Goal: Book appointment/travel/reservation

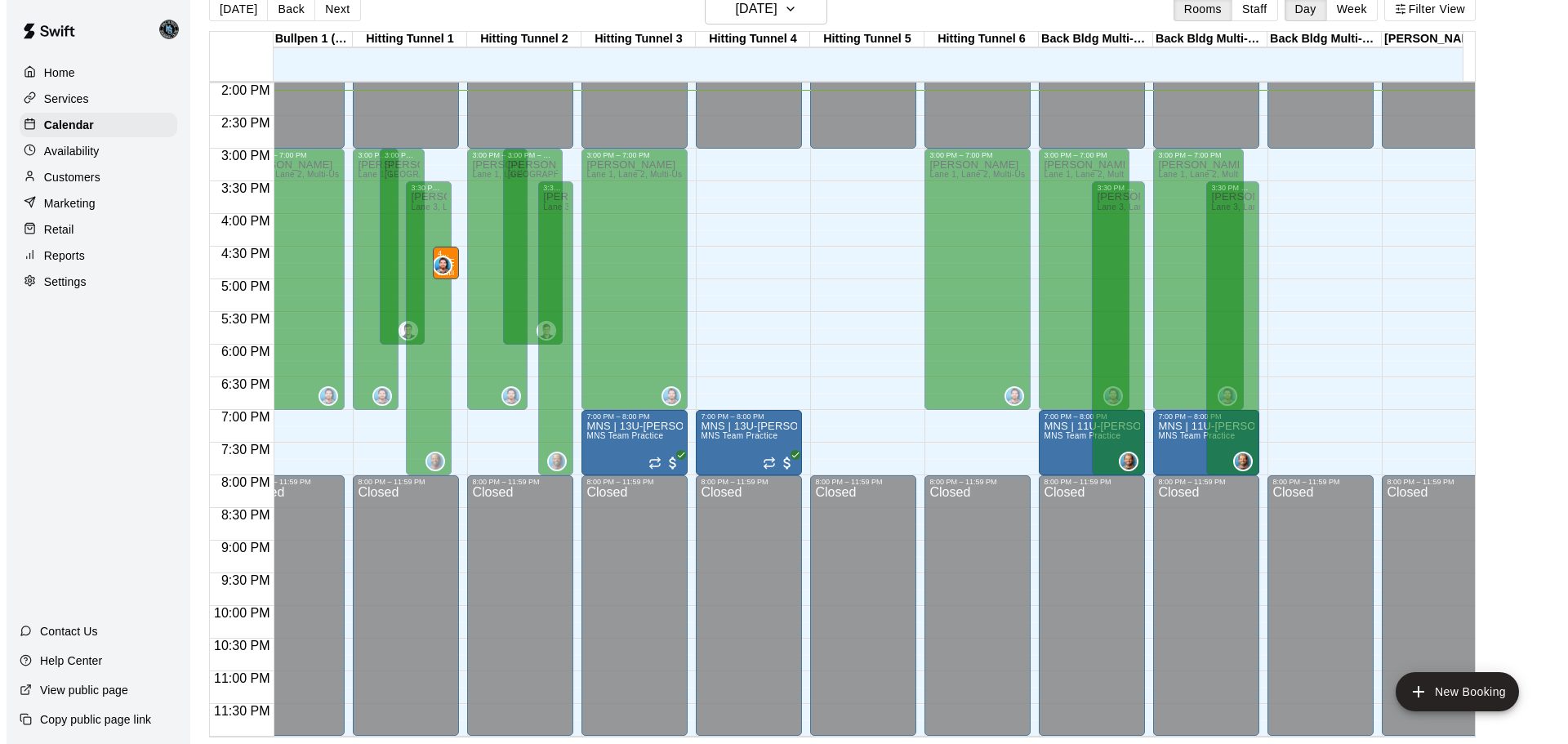
scroll to position [0, 1058]
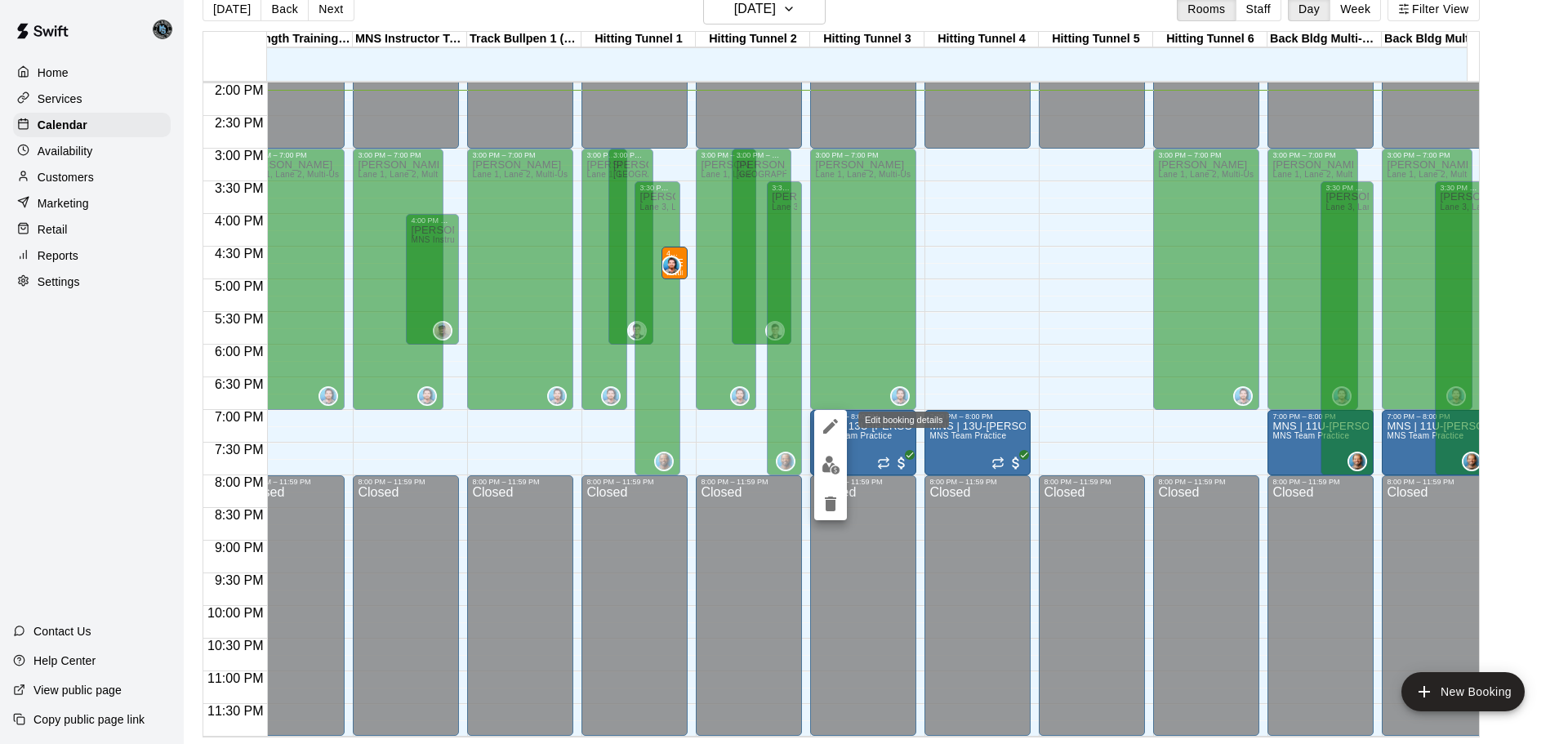
click at [821, 427] on icon "edit" at bounding box center [831, 426] width 20 height 20
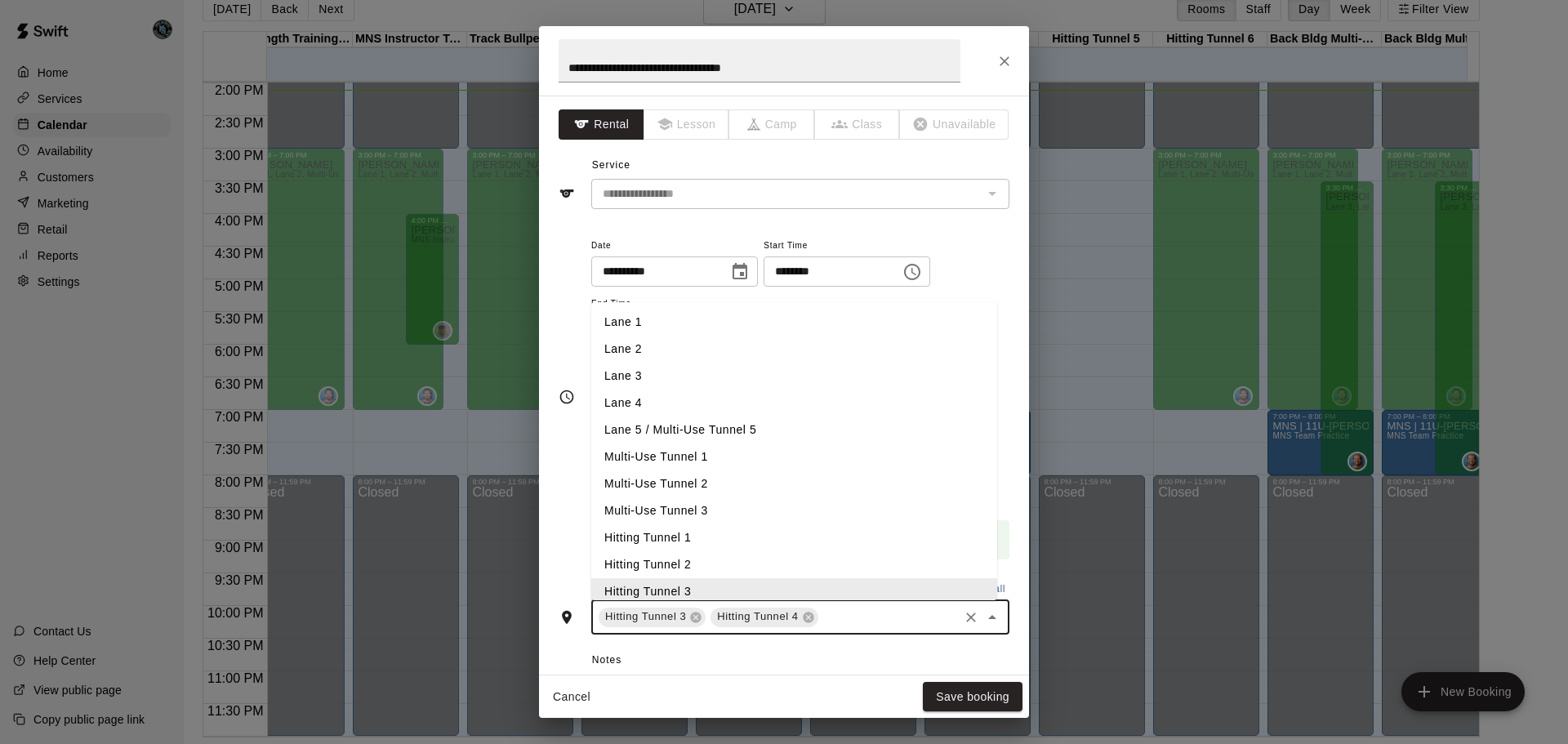
click at [854, 617] on input "text" at bounding box center [888, 616] width 136 height 21
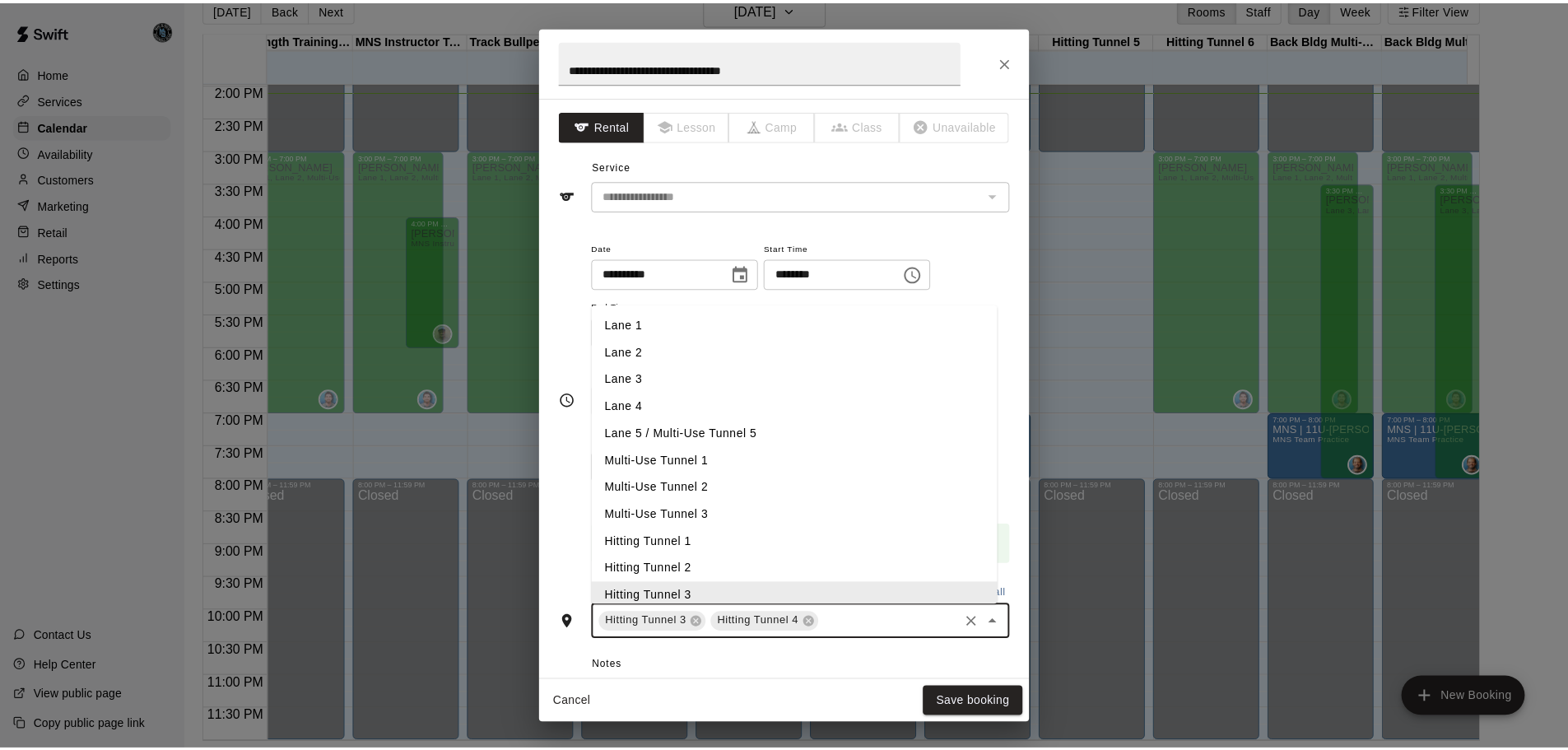
scroll to position [6, 0]
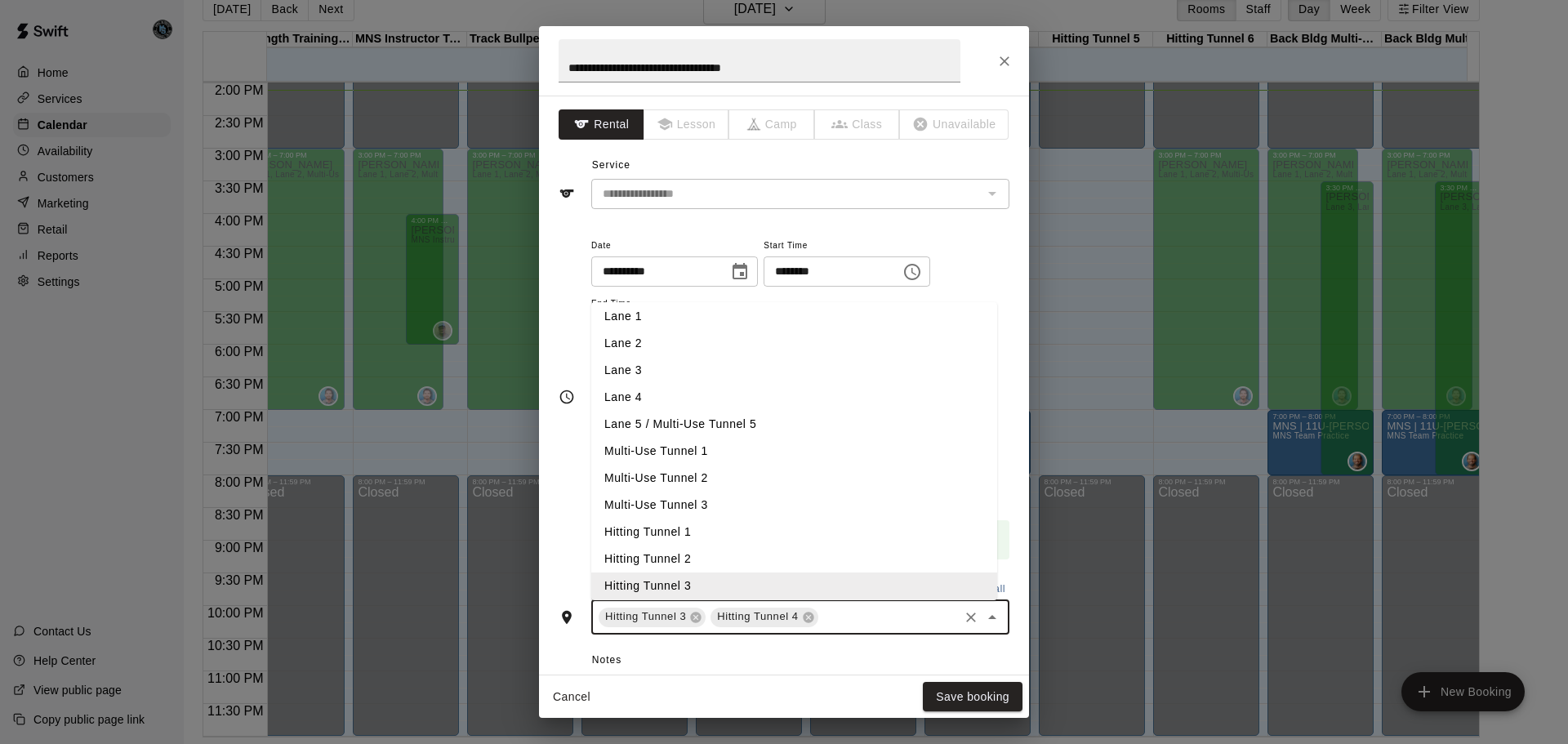
click at [735, 524] on li "Hitting Tunnel 1" at bounding box center [793, 532] width 406 height 27
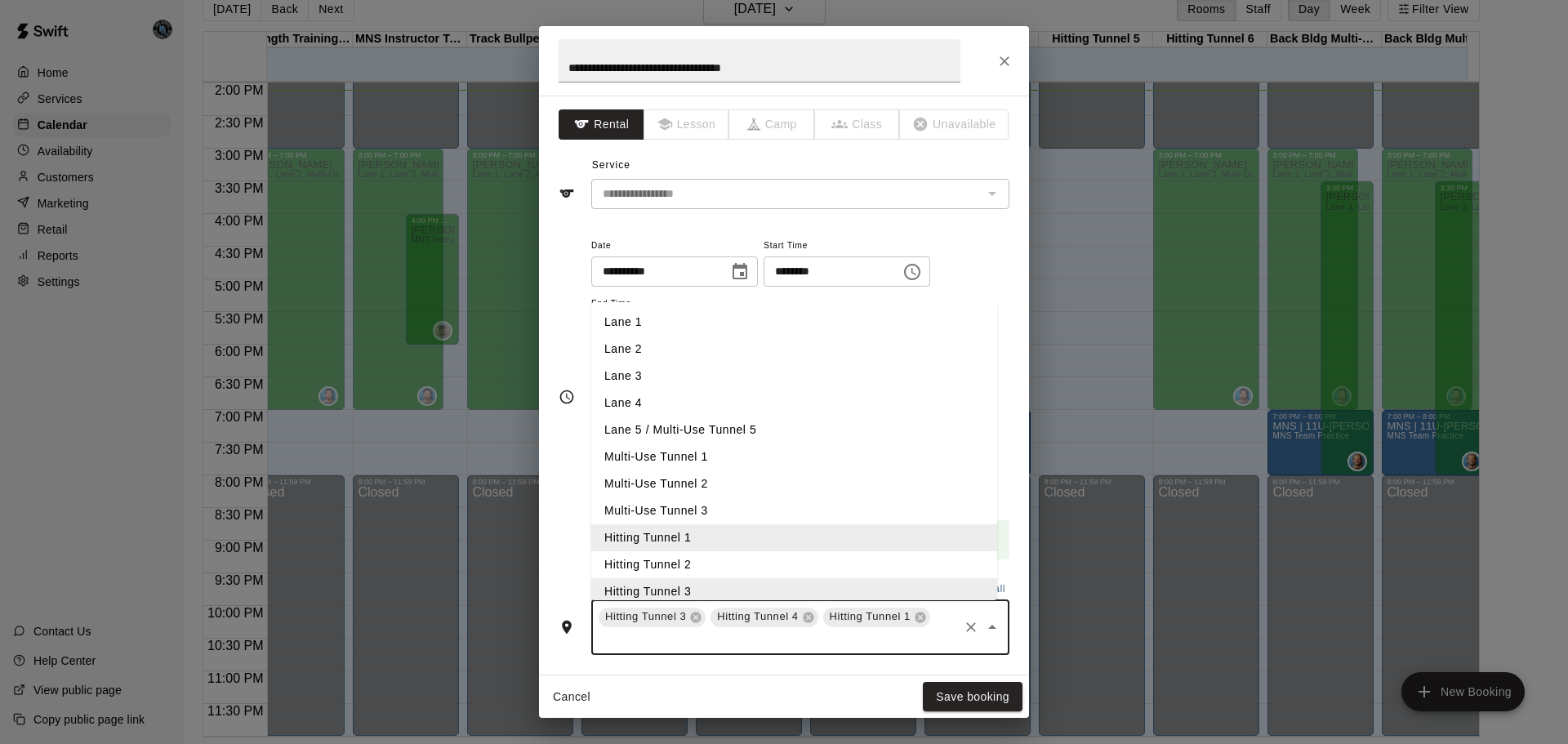
click at [882, 644] on input "text" at bounding box center [776, 639] width 361 height 21
click at [685, 562] on li "Hitting Tunnel 2" at bounding box center [793, 565] width 406 height 27
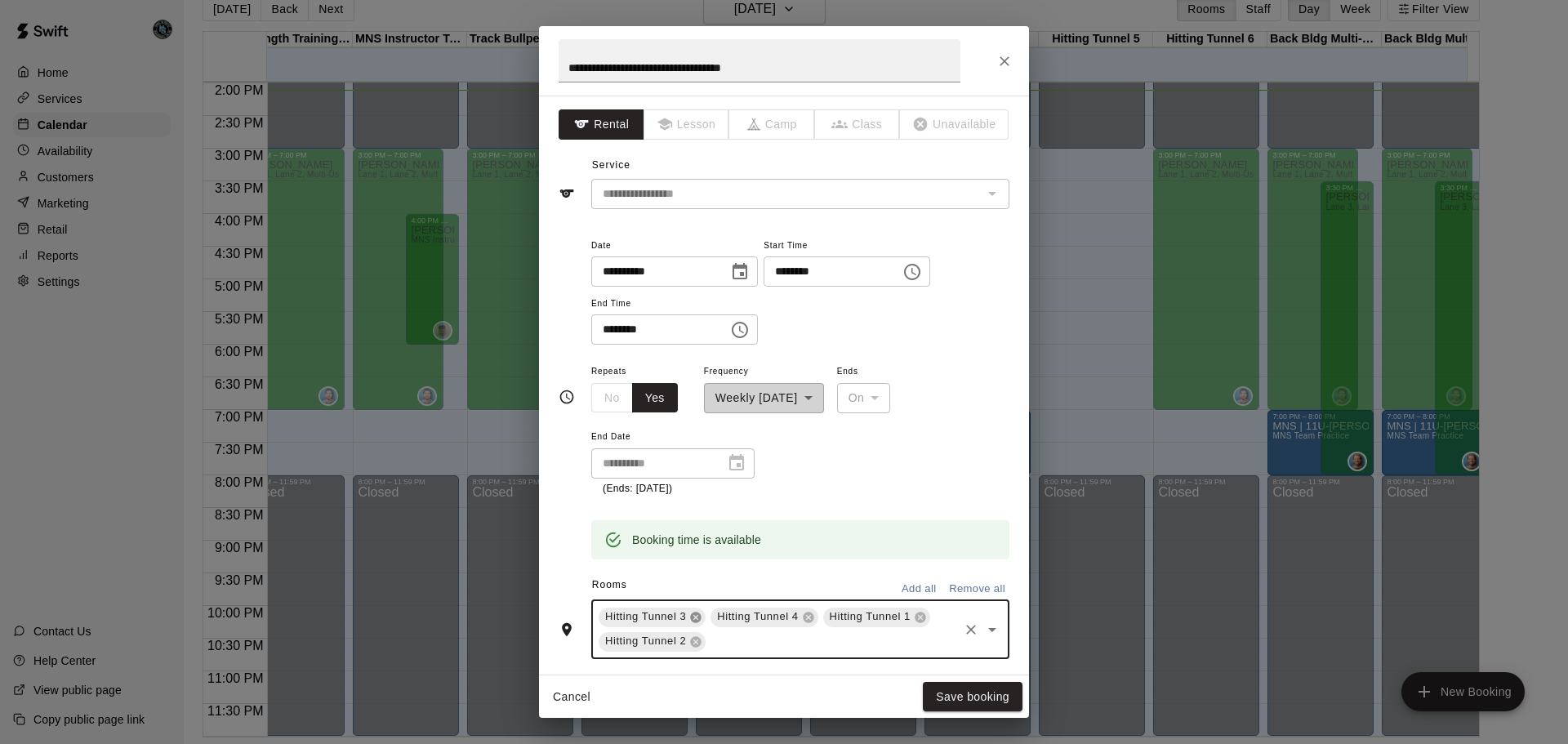
click at [691, 616] on icon at bounding box center [696, 616] width 11 height 11
click at [694, 614] on icon at bounding box center [696, 616] width 11 height 11
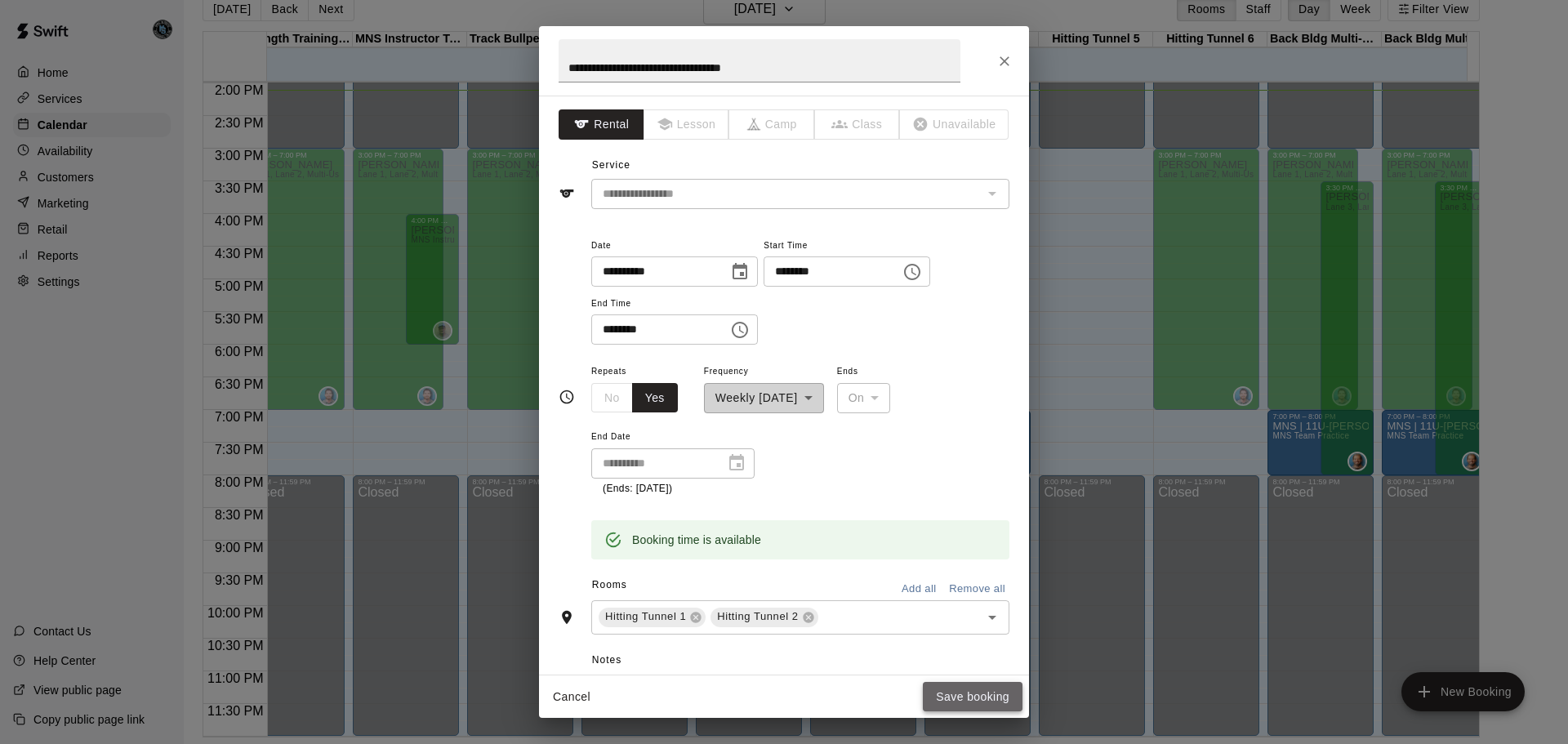
click at [982, 697] on button "Save booking" at bounding box center [972, 697] width 100 height 30
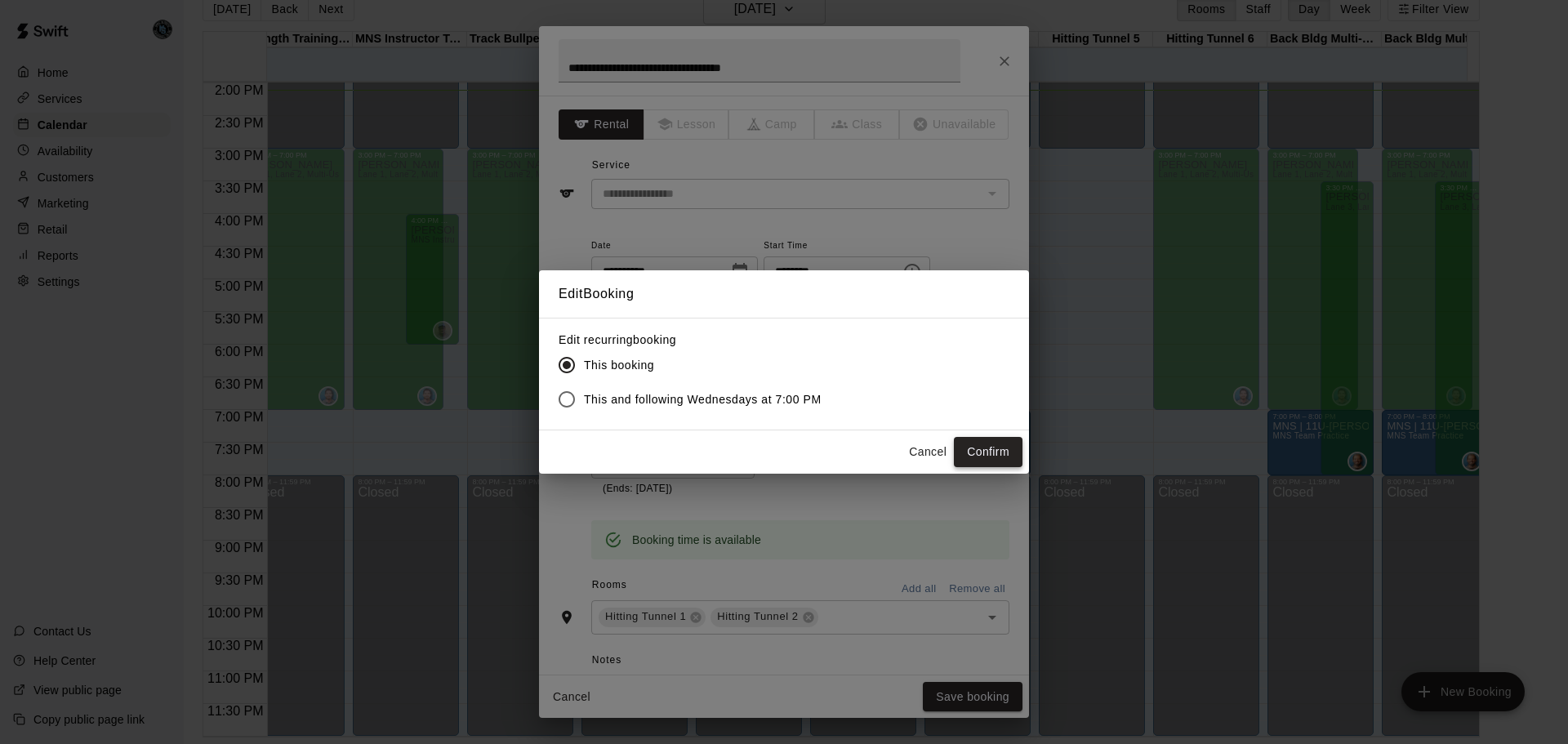
click at [993, 451] on button "Confirm" at bounding box center [988, 452] width 68 height 30
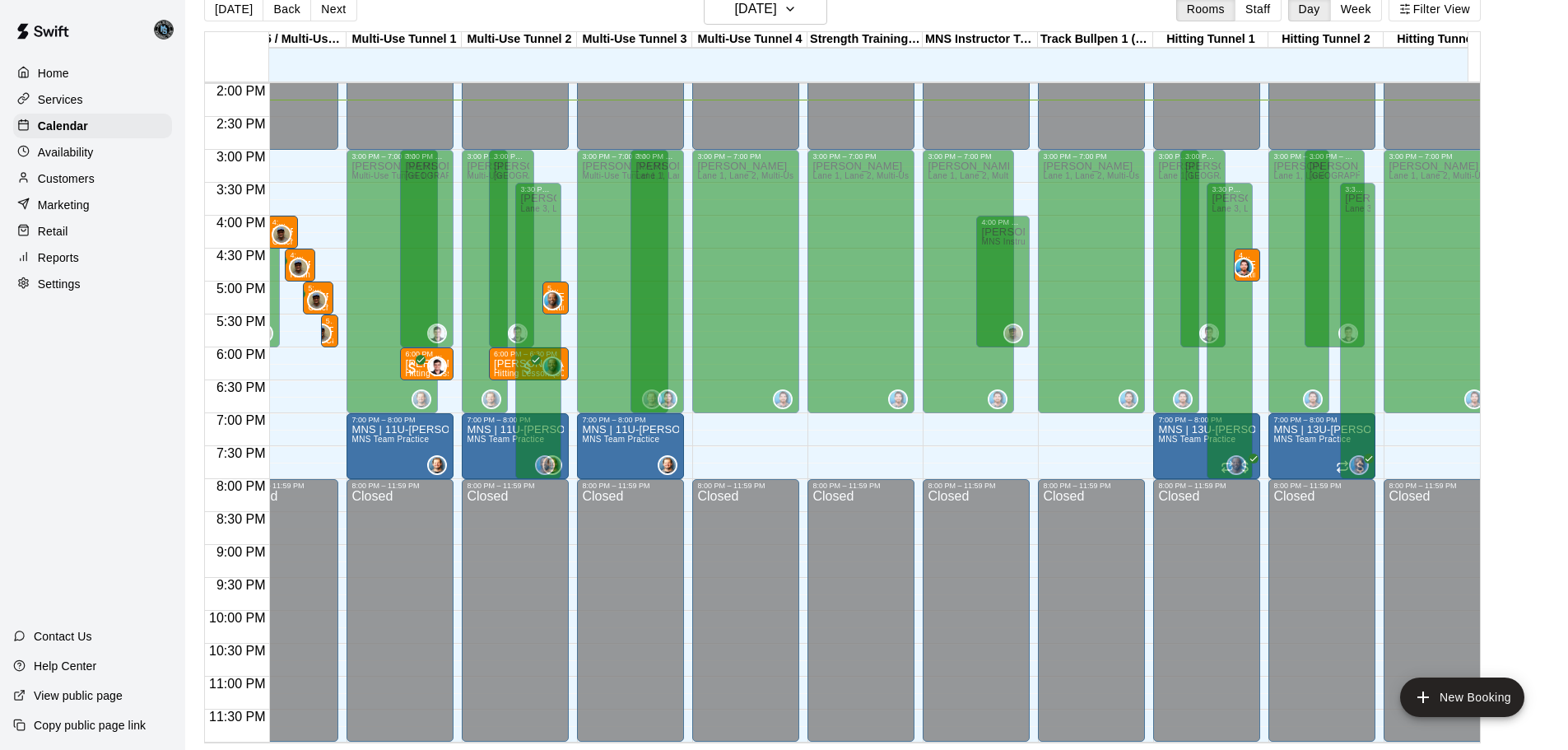
scroll to position [0, 455]
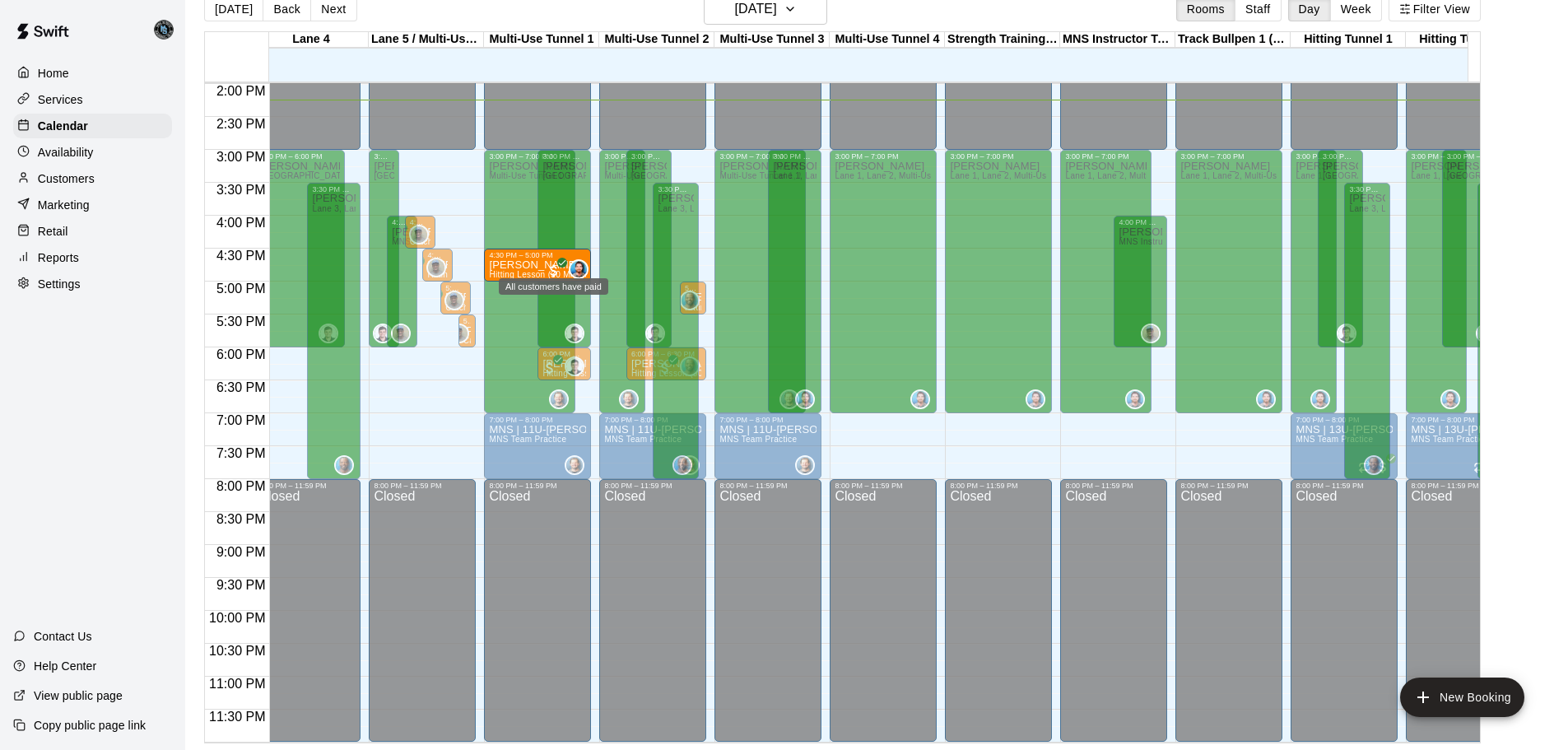
drag, startPoint x: 1390, startPoint y: 246, endPoint x: 552, endPoint y: 250, distance: 838.0
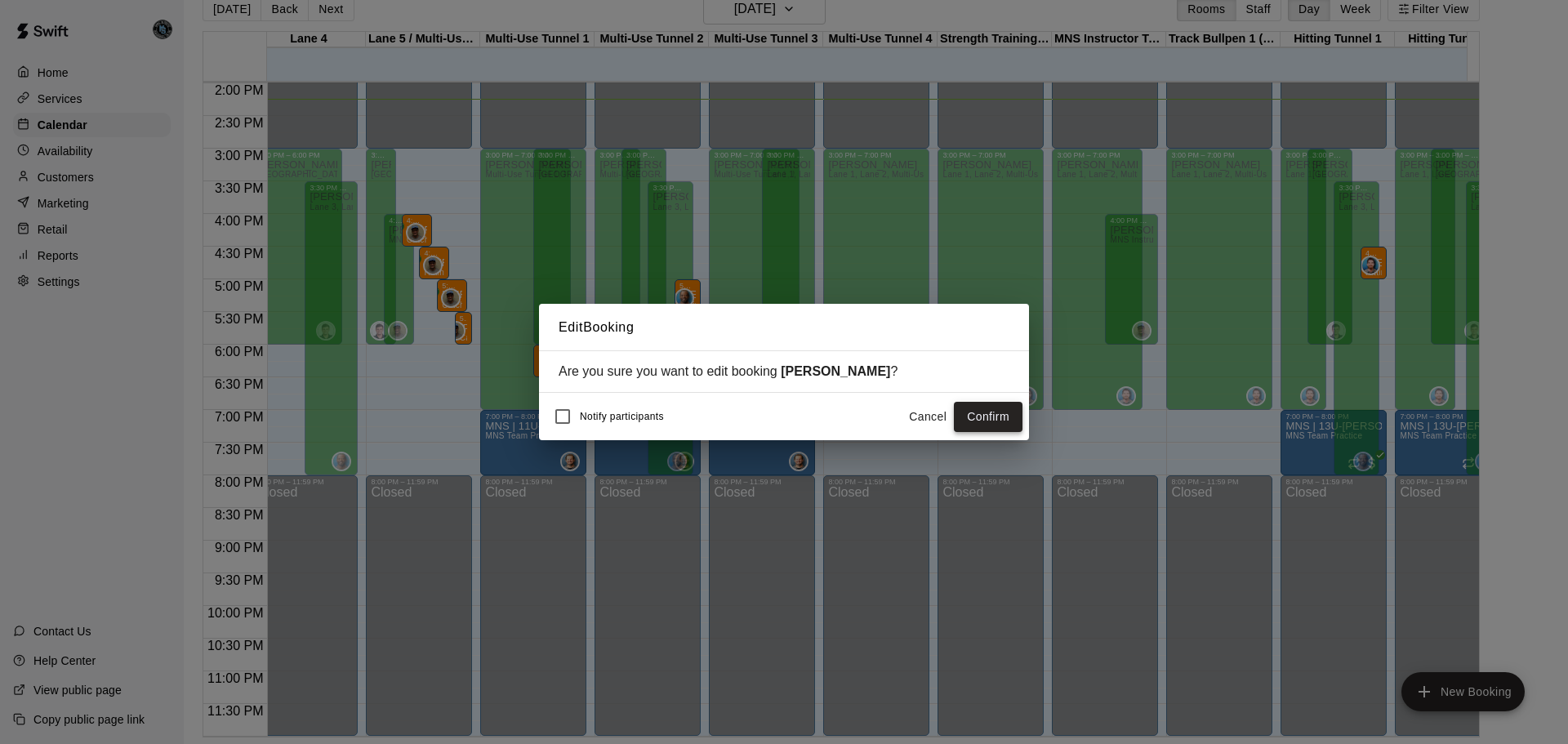
click at [984, 417] on button "Confirm" at bounding box center [988, 416] width 68 height 30
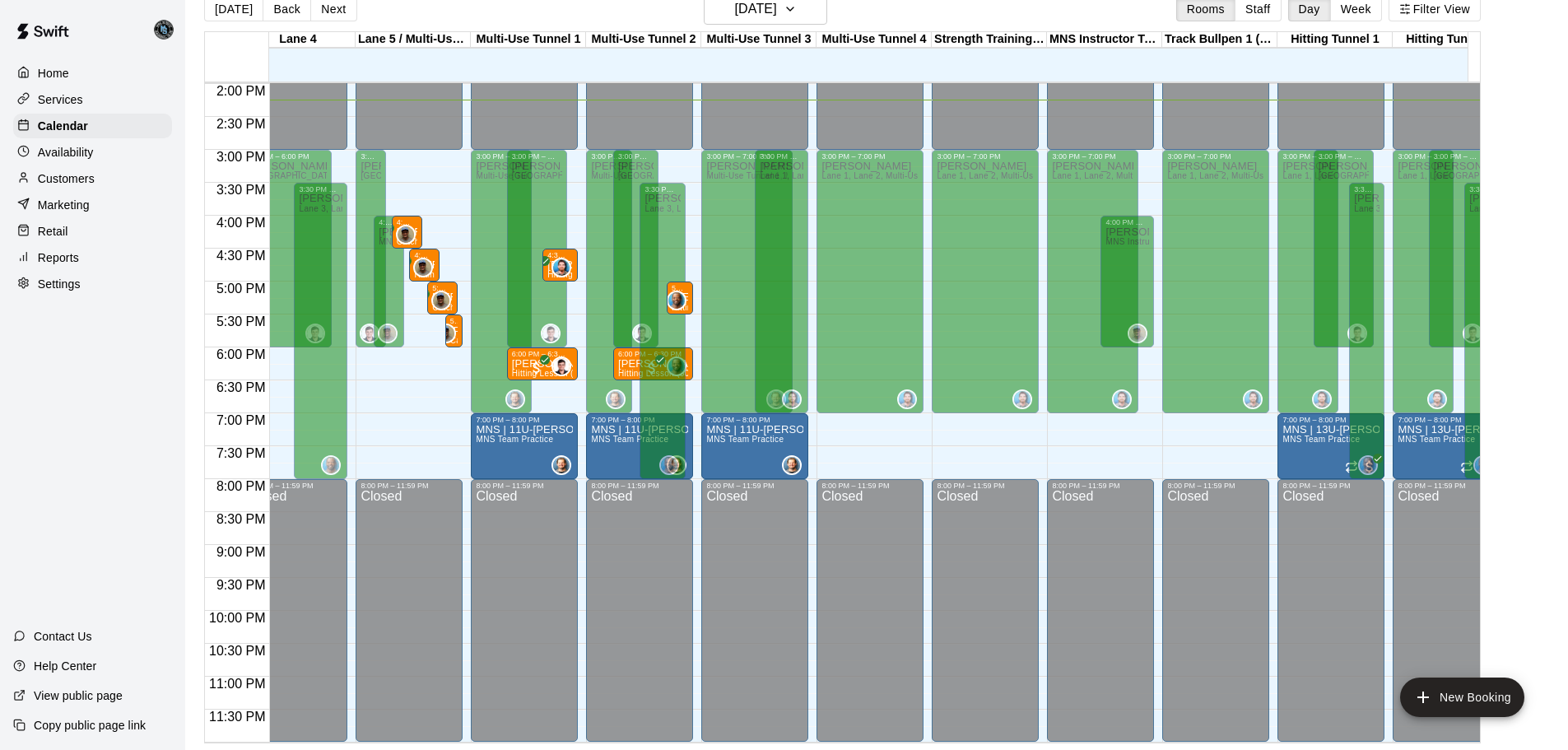
scroll to position [0, 0]
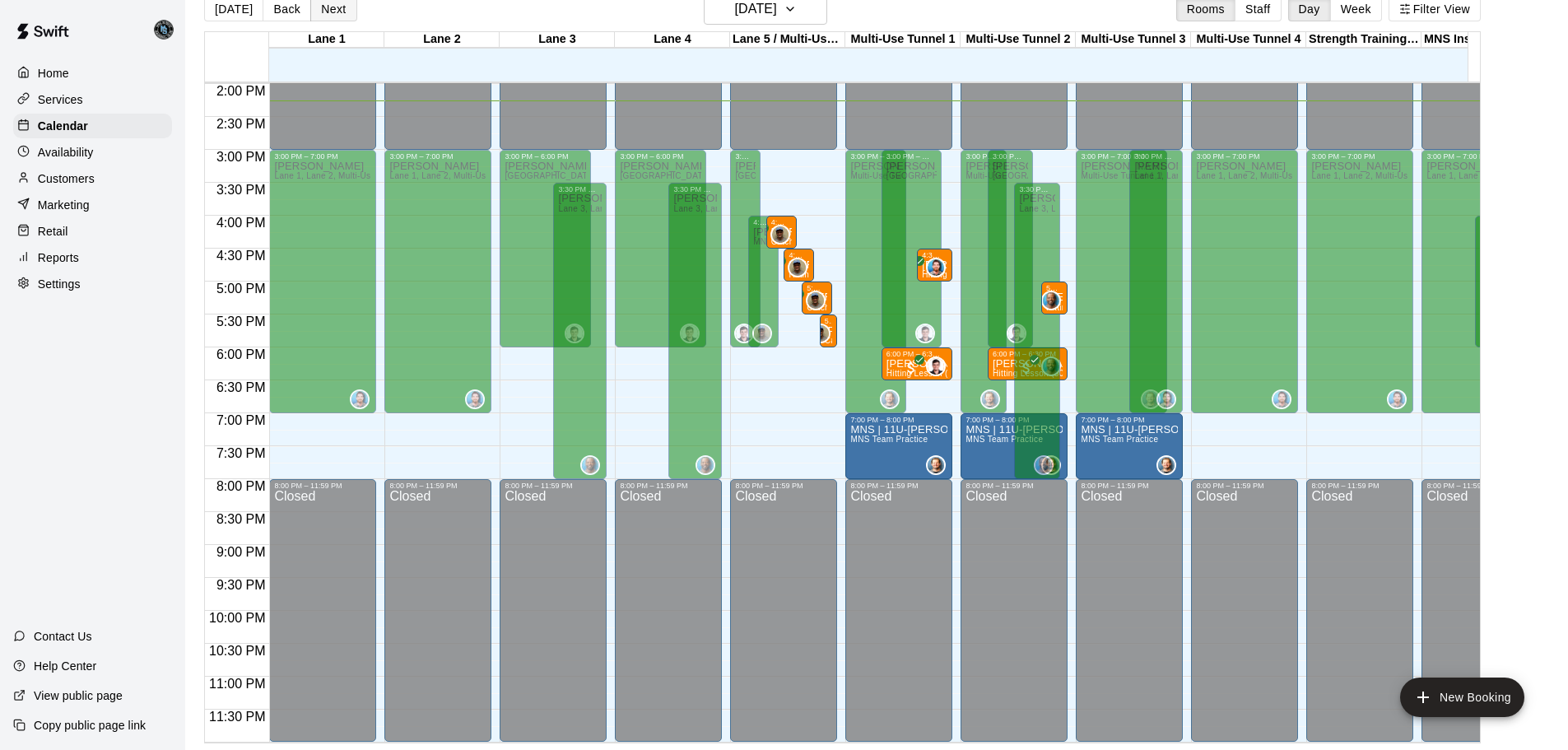
click at [330, 7] on button "Next" at bounding box center [334, 9] width 46 height 25
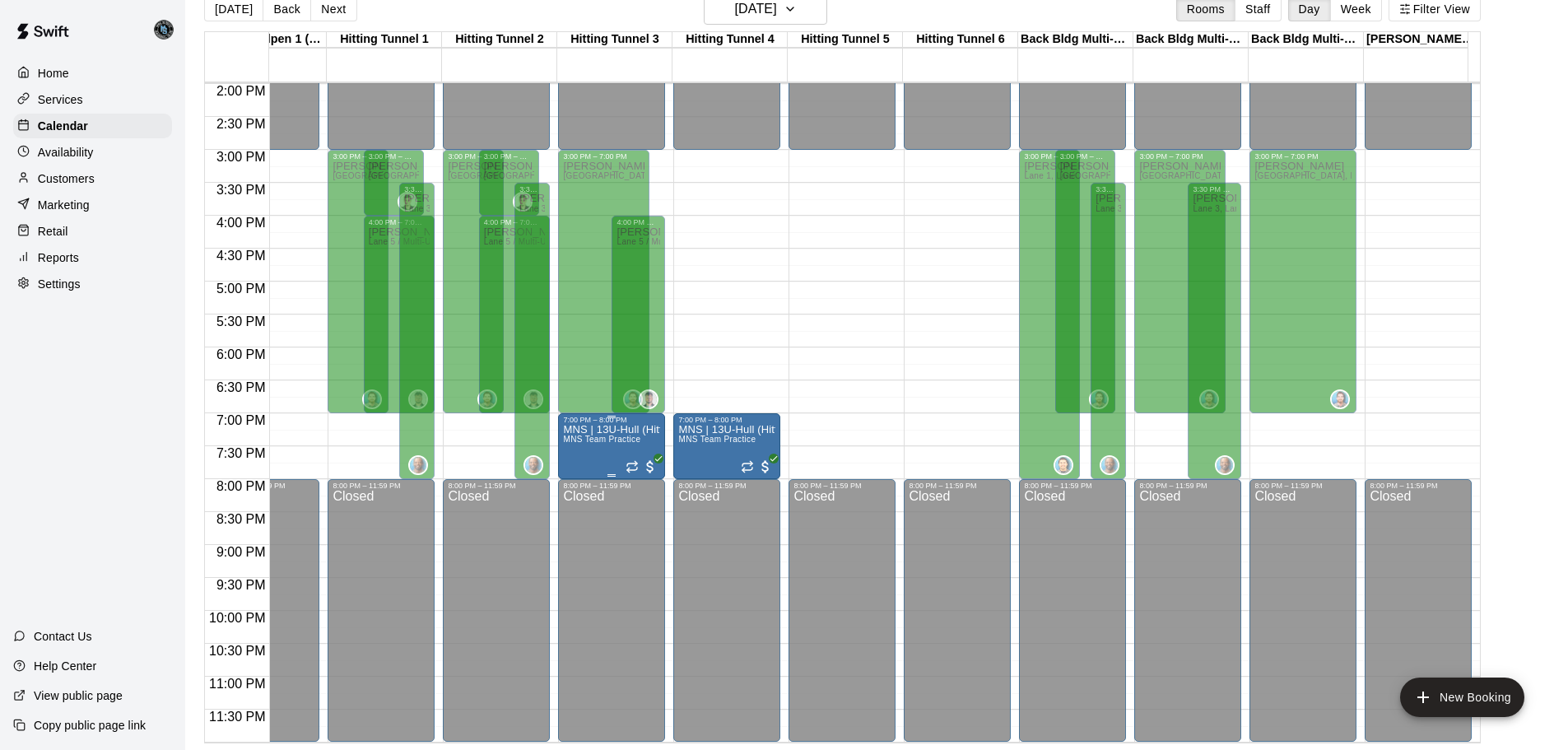
click at [598, 435] on span "MNS Team Practice" at bounding box center [601, 439] width 77 height 9
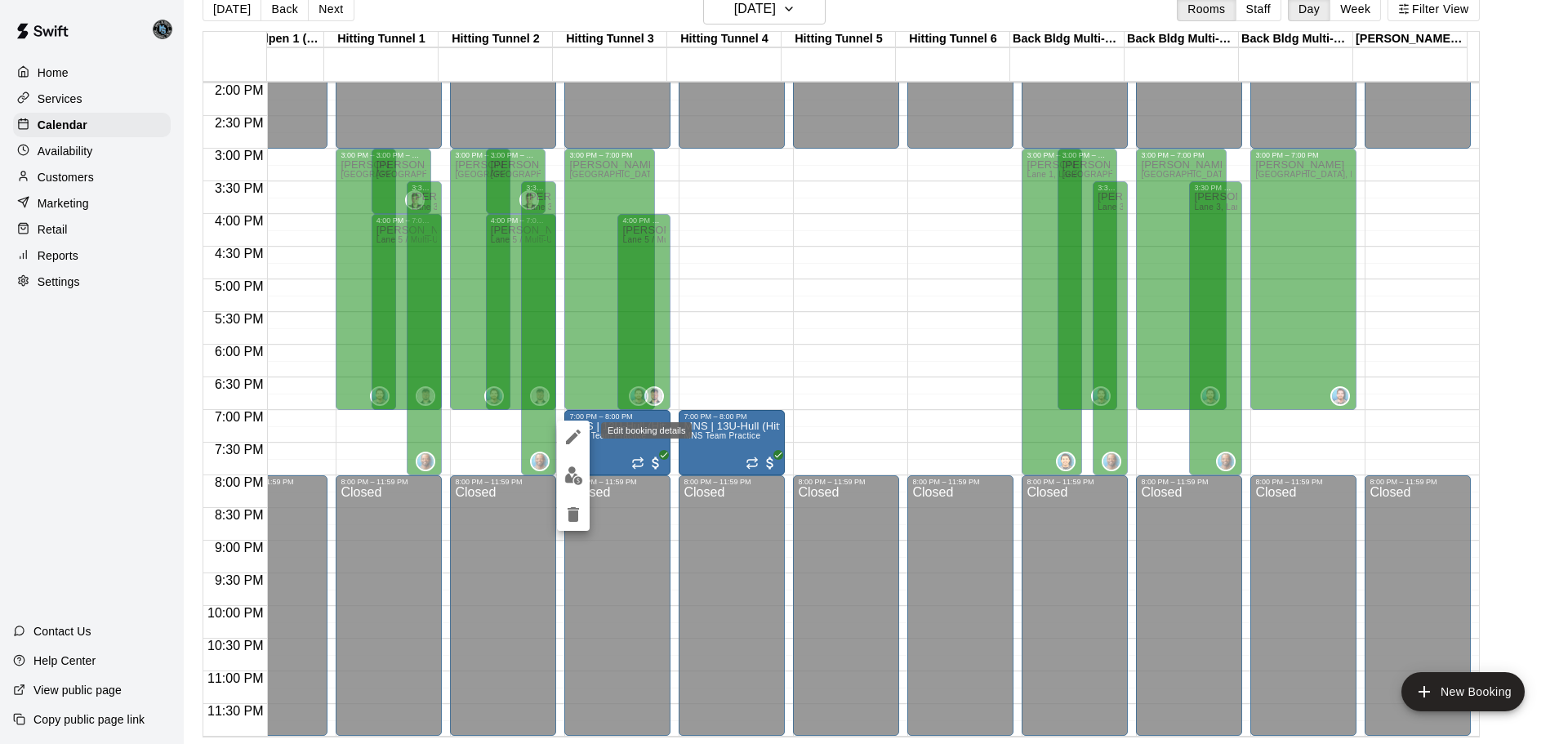
click at [570, 438] on icon "edit" at bounding box center [574, 437] width 15 height 15
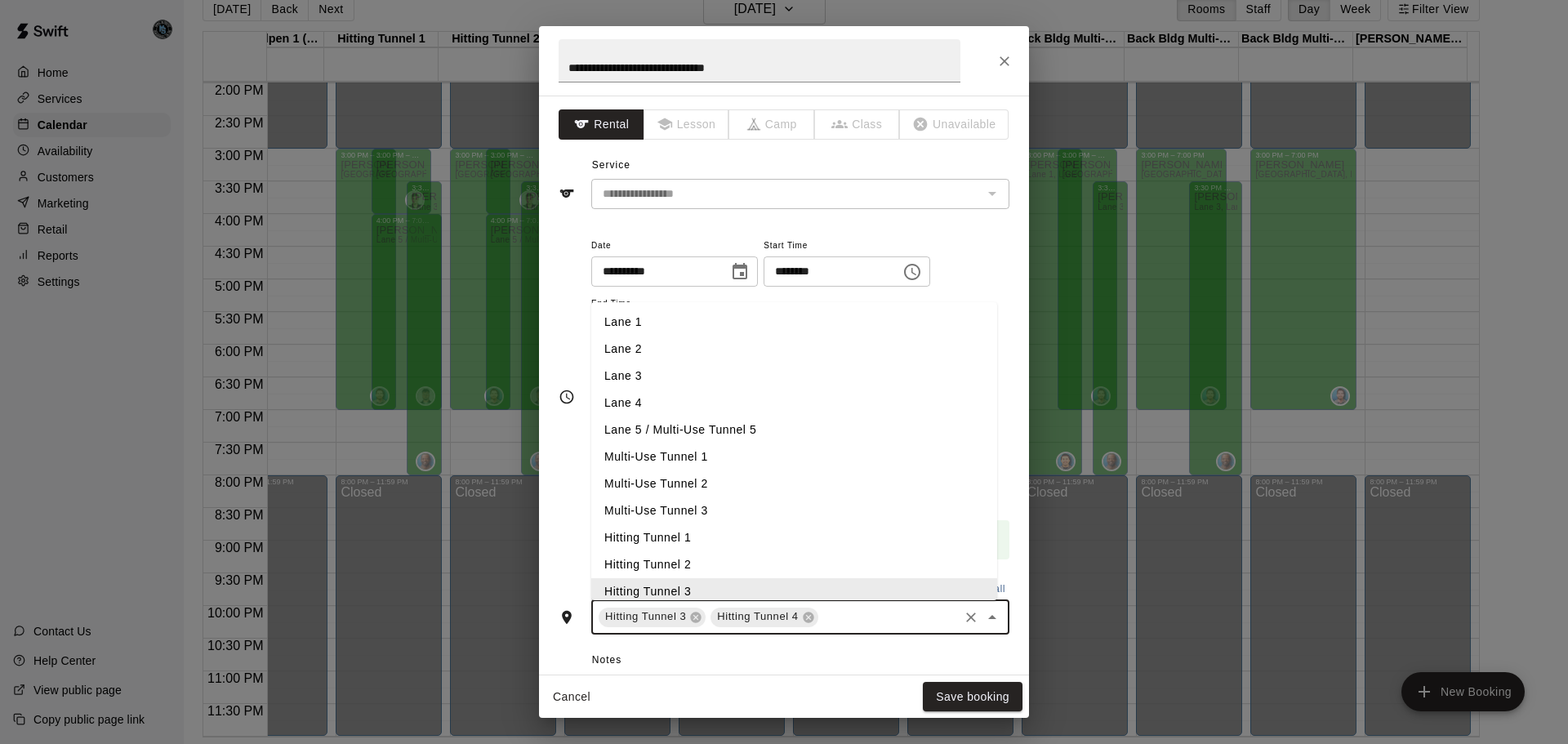
click at [854, 614] on input "text" at bounding box center [888, 616] width 136 height 21
click at [787, 531] on li "Hitting Tunnel 1" at bounding box center [793, 532] width 406 height 27
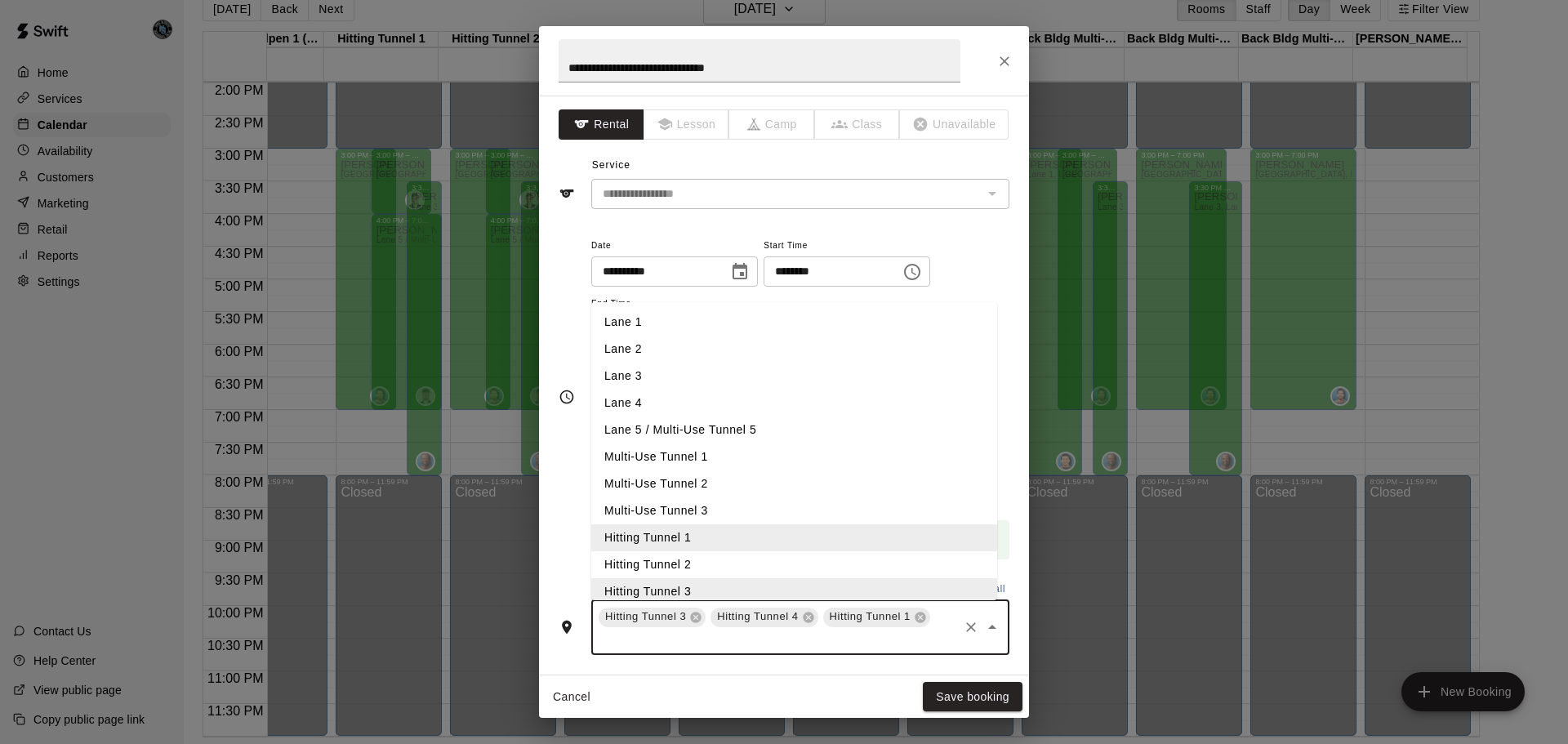
click at [882, 641] on input "text" at bounding box center [776, 639] width 361 height 21
click at [683, 565] on li "Hitting Tunnel 2" at bounding box center [793, 565] width 406 height 27
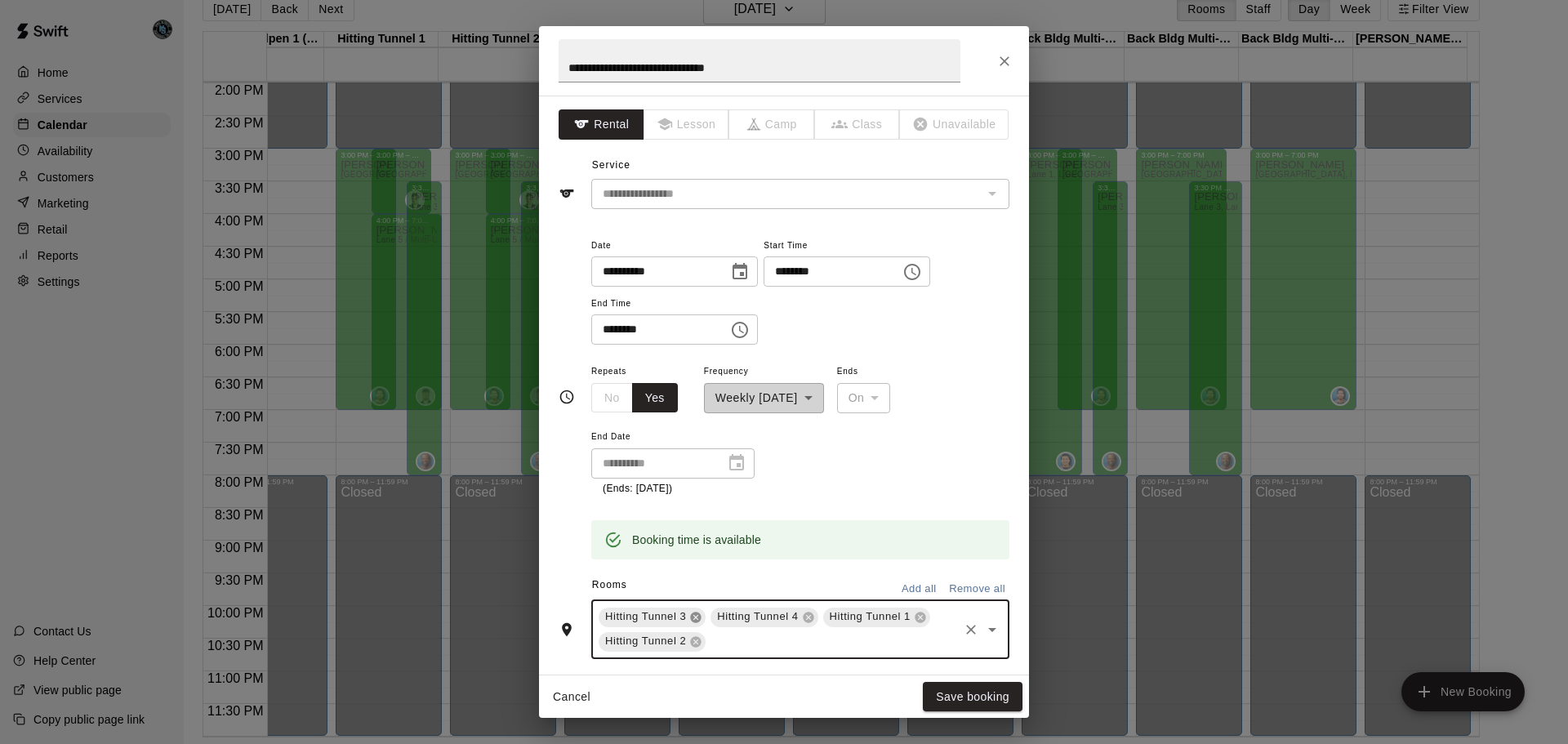
click at [696, 616] on icon at bounding box center [696, 617] width 13 height 13
click at [983, 694] on button "Save booking" at bounding box center [972, 697] width 100 height 30
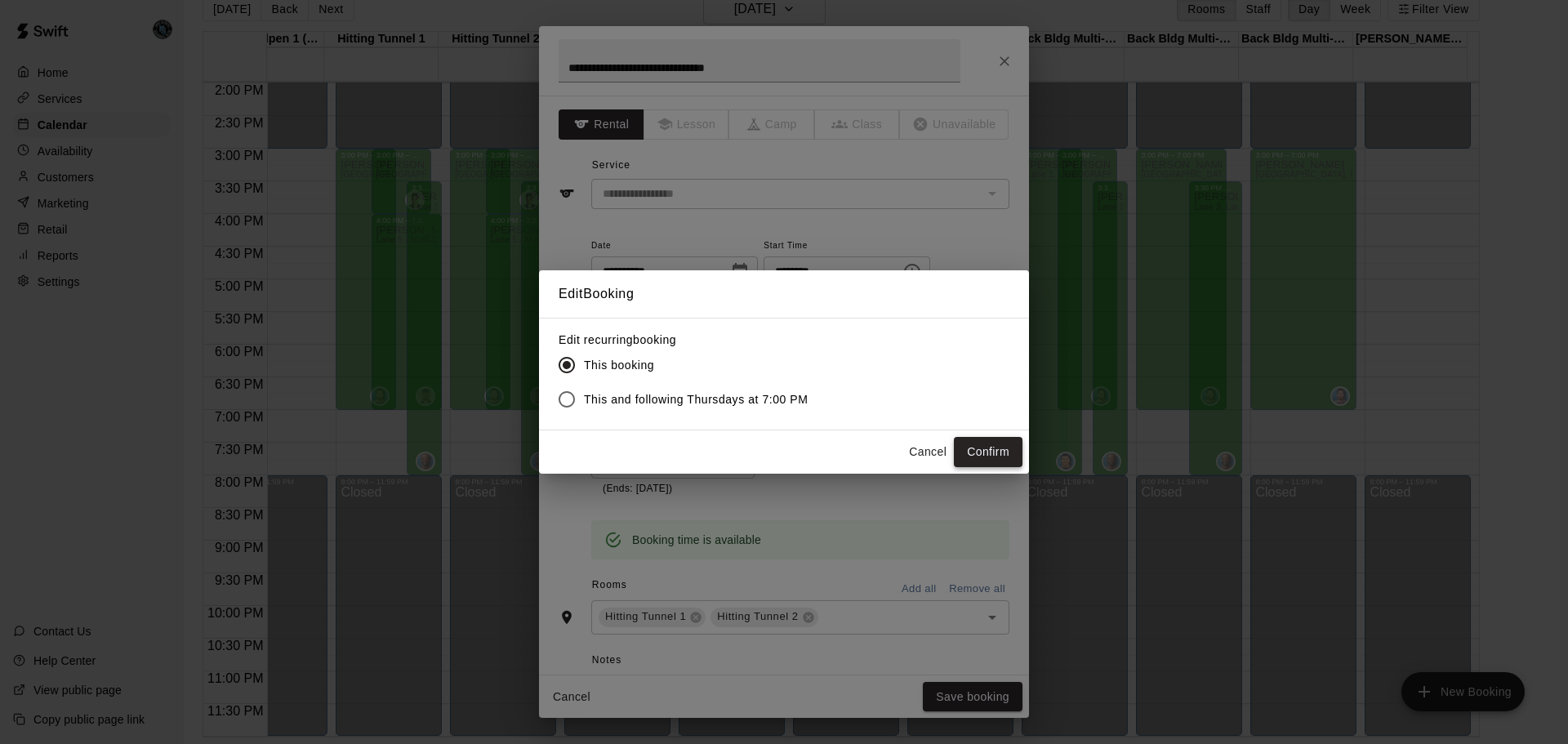
click at [991, 451] on button "Confirm" at bounding box center [988, 452] width 68 height 30
